Goal: Task Accomplishment & Management: Use online tool/utility

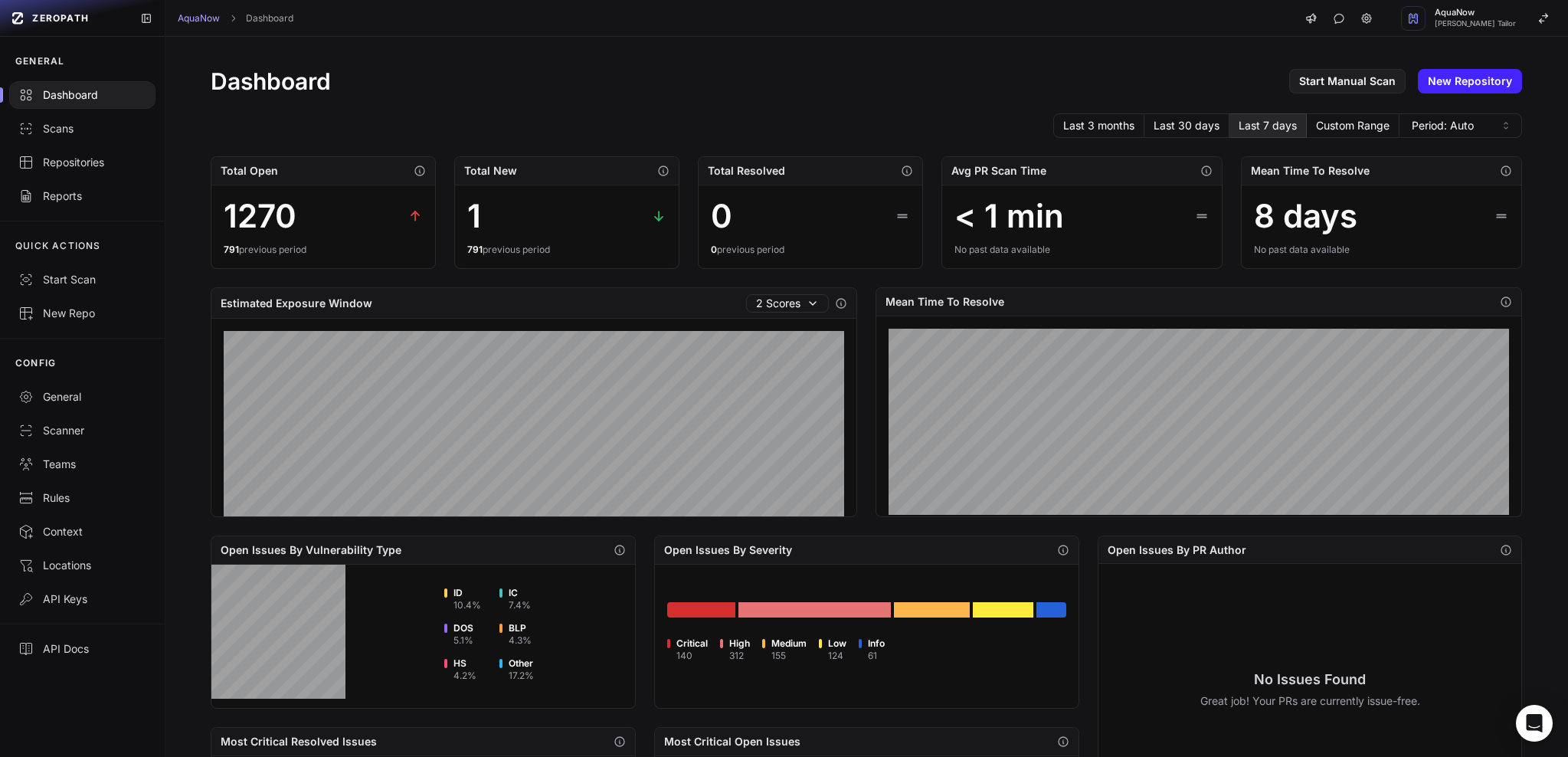
scroll to position [10, 0]
click at [71, 104] on div at bounding box center [83, 94] width 146 height 28
click at [66, 130] on div "Scans" at bounding box center [82, 129] width 128 height 15
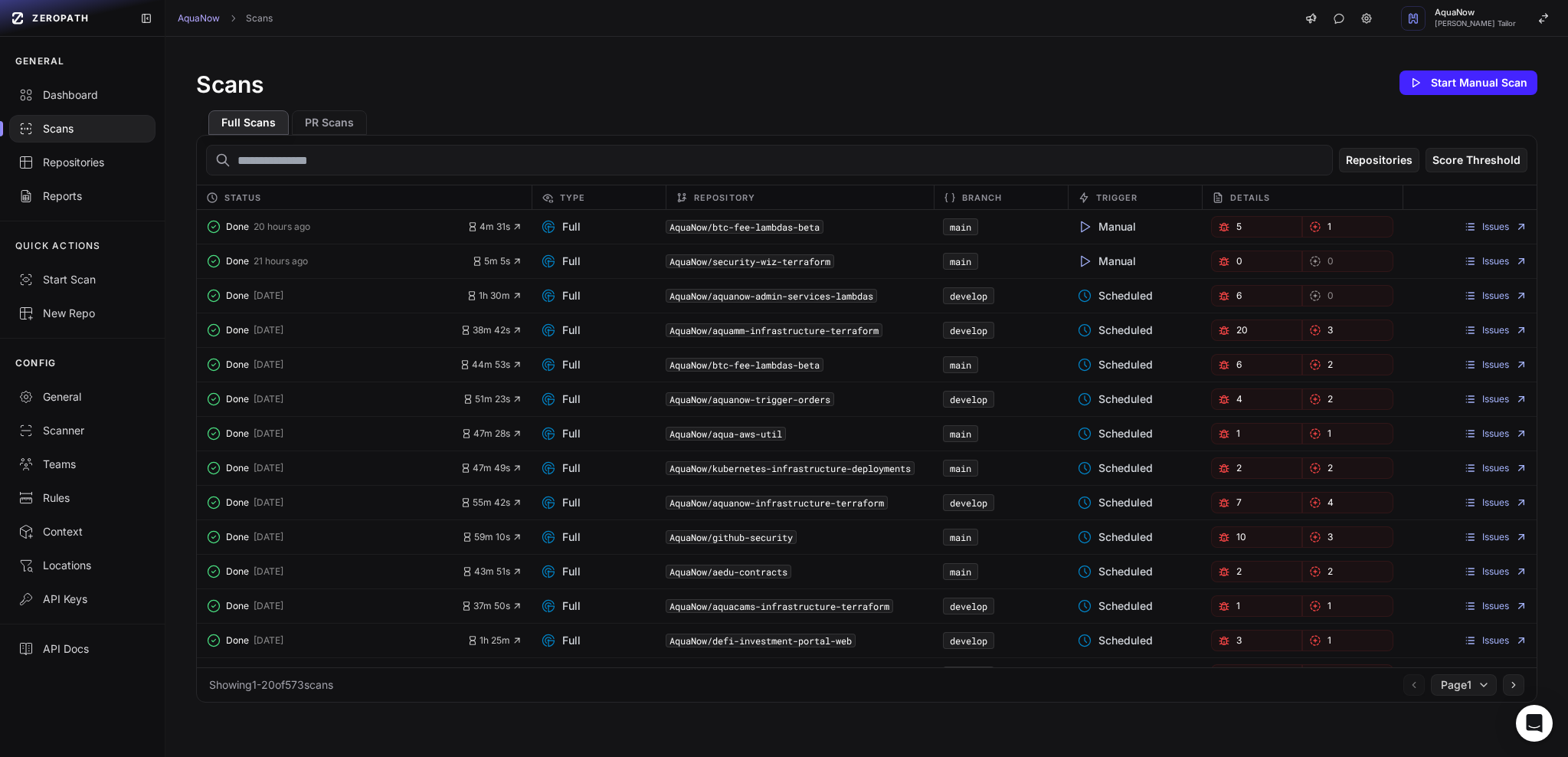
click at [552, 75] on div "Scans Start Manual Scan" at bounding box center [867, 83] width 1341 height 31
click at [1492, 219] on div "Issues" at bounding box center [1470, 226] width 134 height 21
click at [1490, 224] on link "Issues" at bounding box center [1496, 226] width 63 height 12
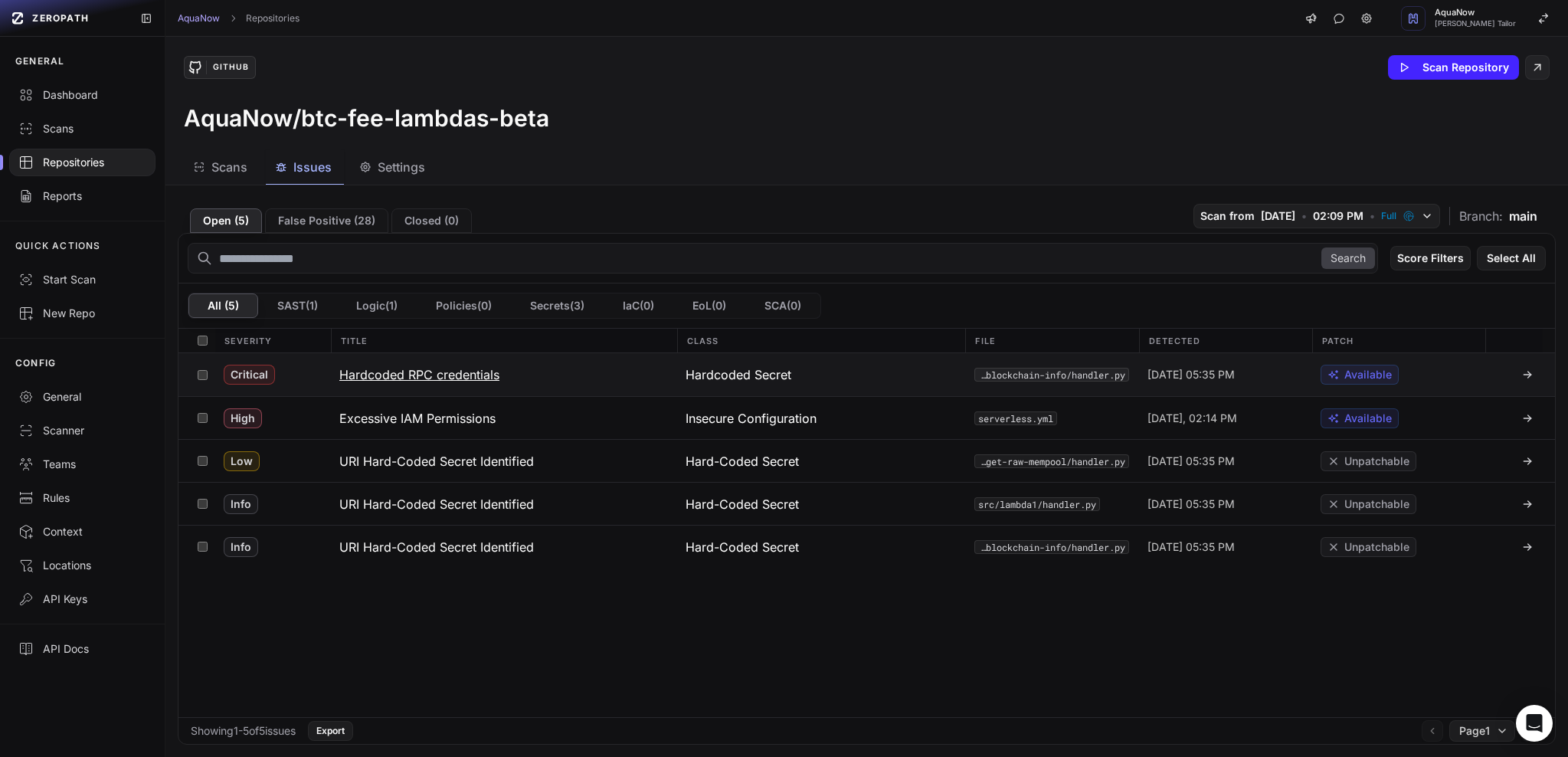
click at [560, 369] on button "Hardcoded RPC credentials" at bounding box center [503, 375] width 346 height 43
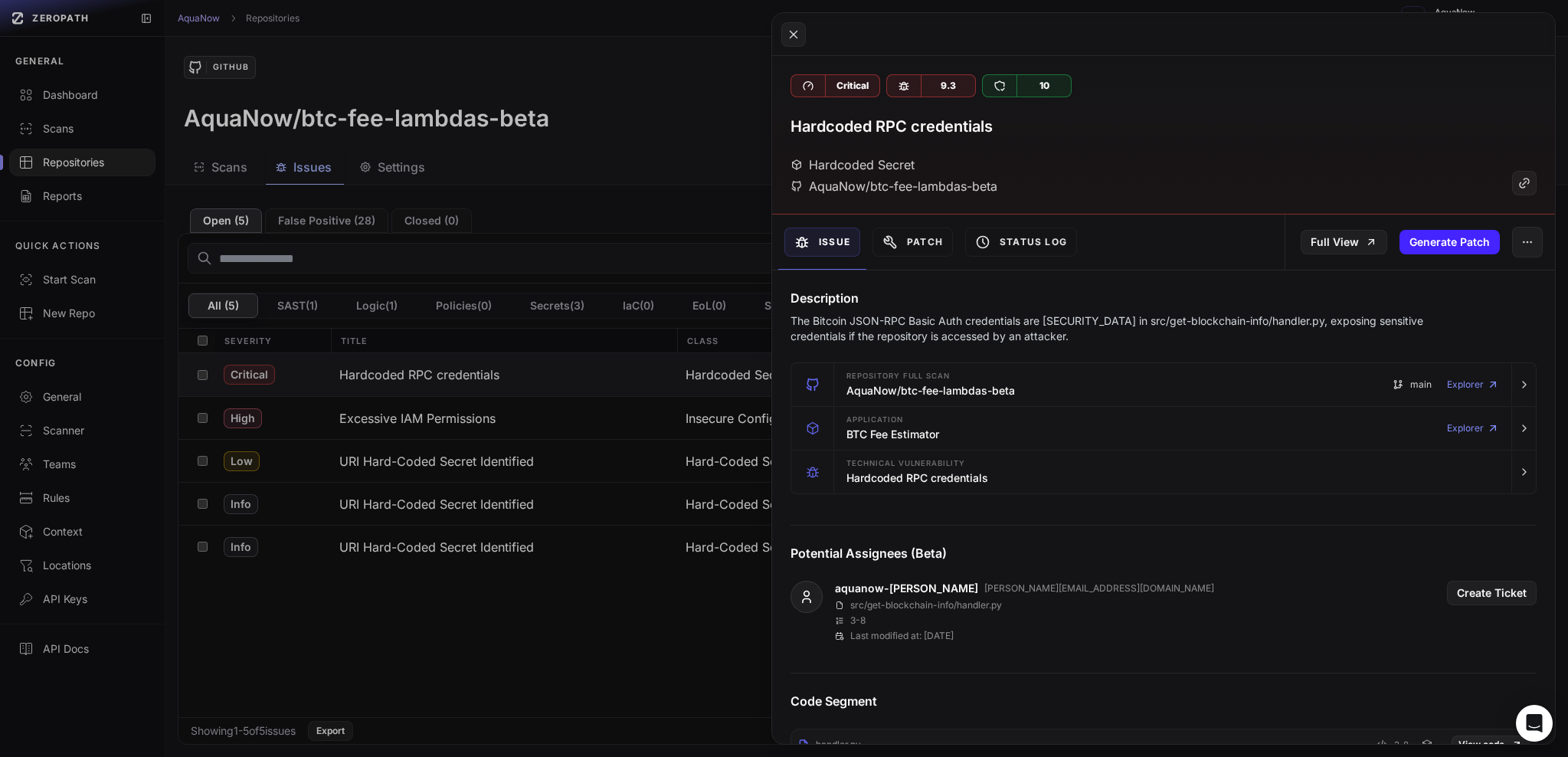
click at [678, 113] on button at bounding box center [784, 378] width 1568 height 757
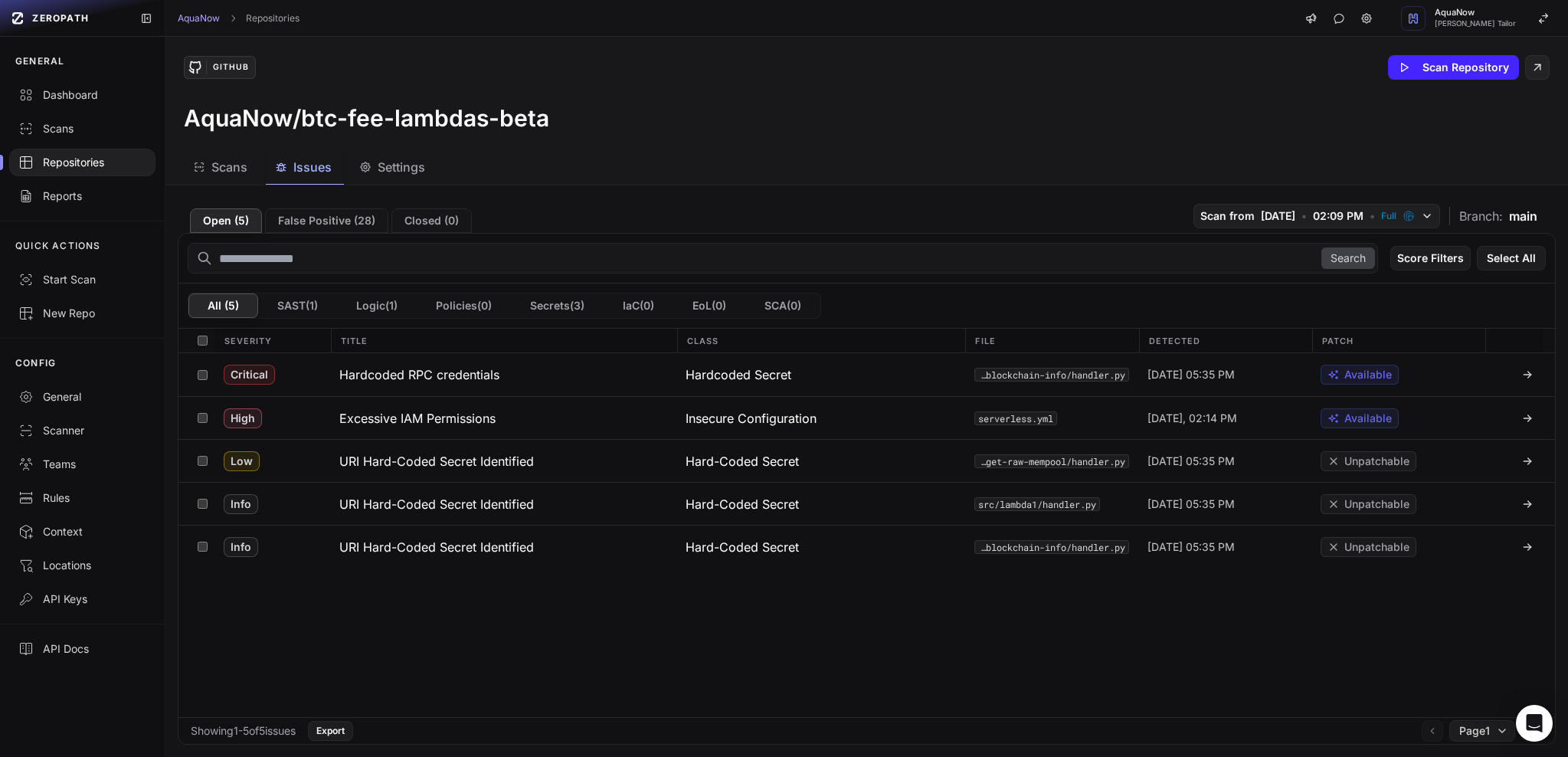
click at [648, 118] on div "AquaNow/btc-fee-lambdas-beta" at bounding box center [867, 117] width 1366 height 28
click at [82, 541] on link "Context" at bounding box center [83, 532] width 165 height 33
click at [78, 452] on link "Teams" at bounding box center [83, 464] width 165 height 33
click at [83, 428] on div "Scanner" at bounding box center [82, 430] width 128 height 15
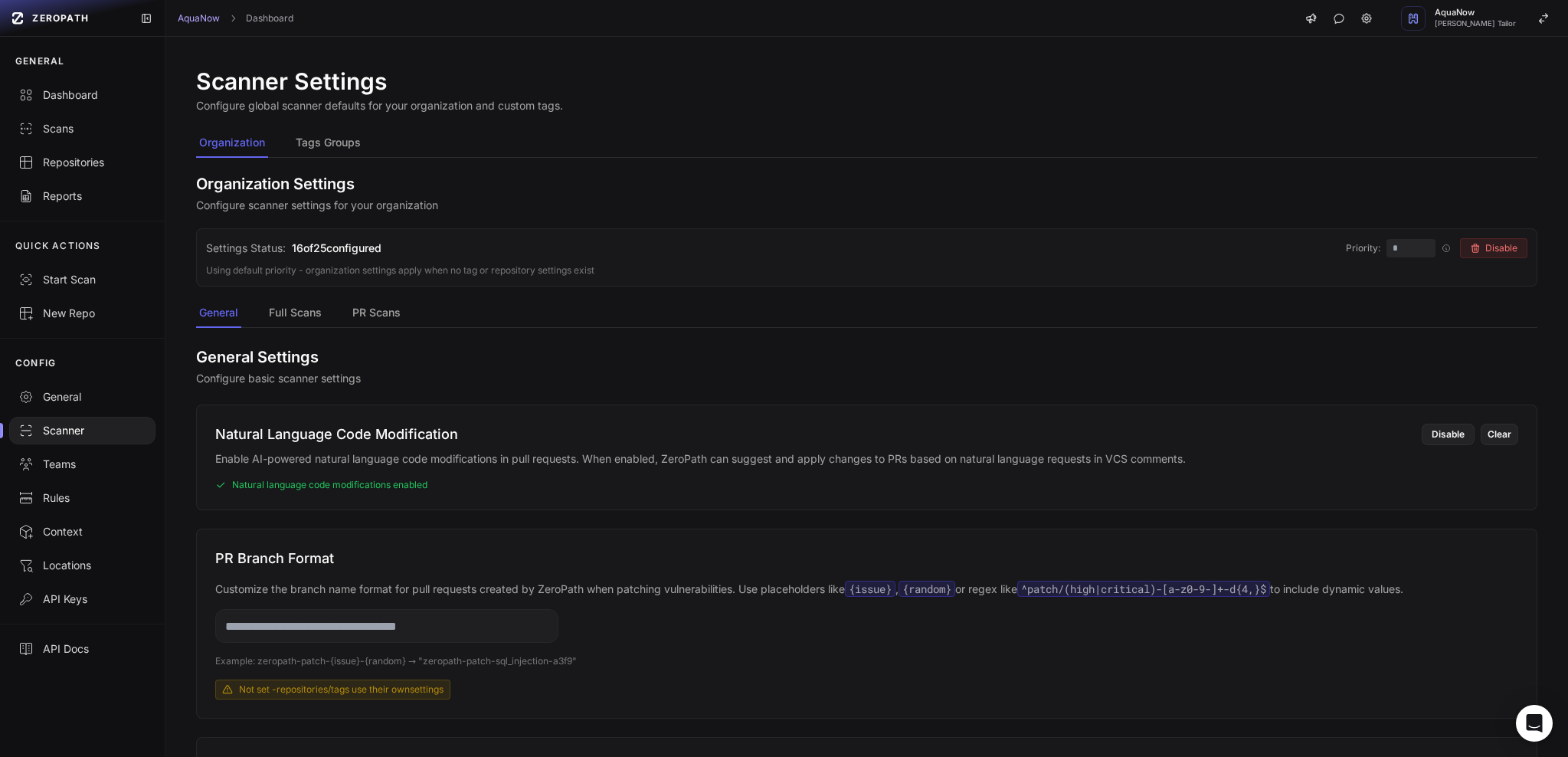
click at [714, 129] on nav "Organization Tags Groups" at bounding box center [867, 143] width 1341 height 29
click at [296, 313] on button "Full Scans" at bounding box center [295, 313] width 59 height 29
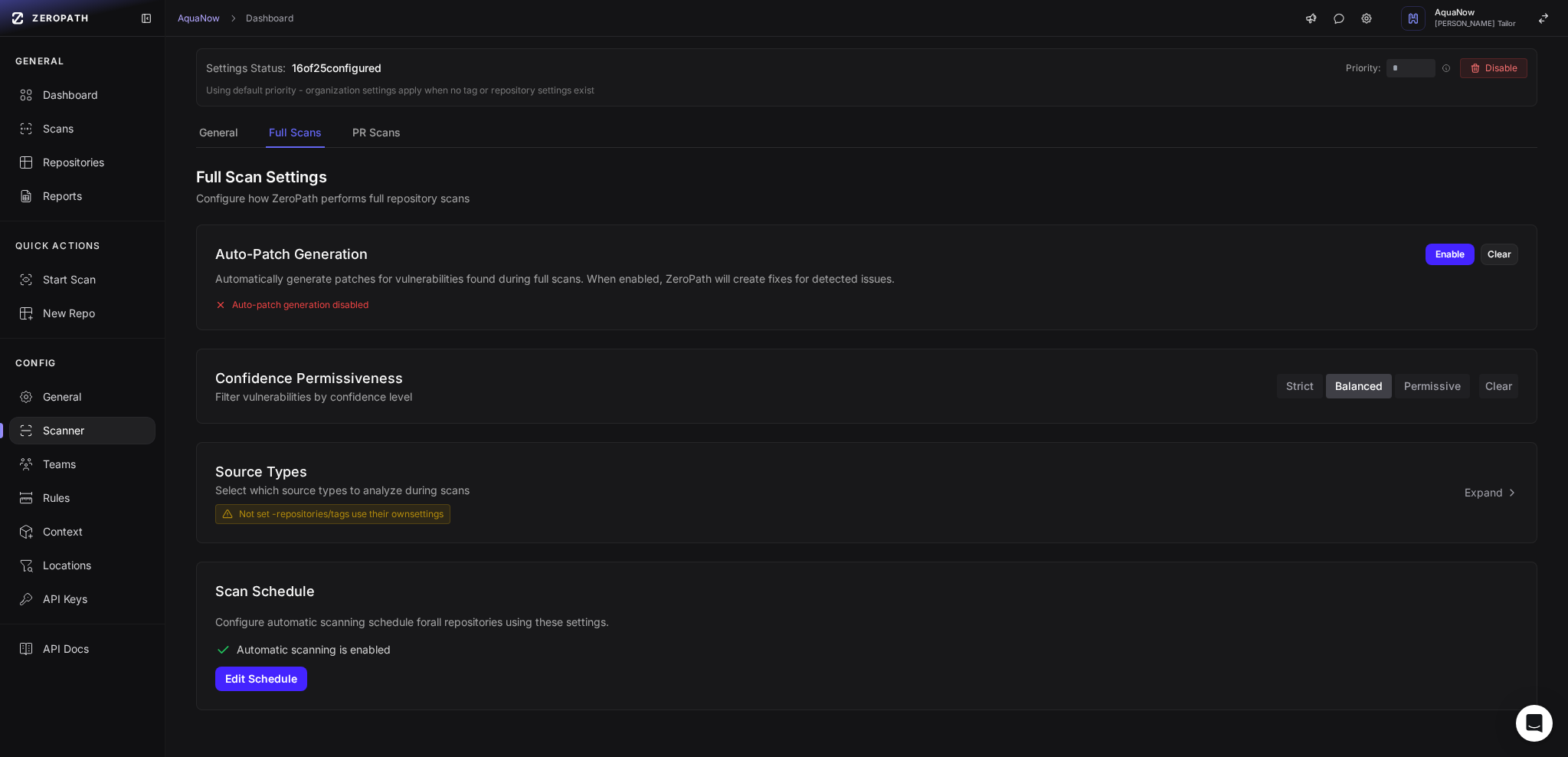
scroll to position [179, 0]
